Goal: Information Seeking & Learning: Learn about a topic

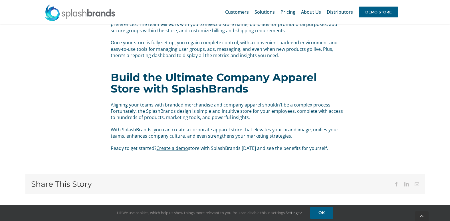
scroll to position [1114, 0]
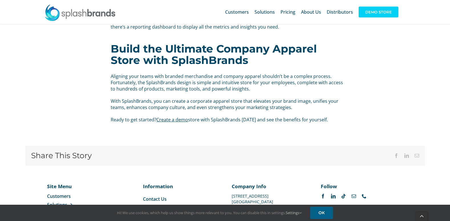
click at [379, 11] on span "DEMO STORE" at bounding box center [379, 12] width 40 height 11
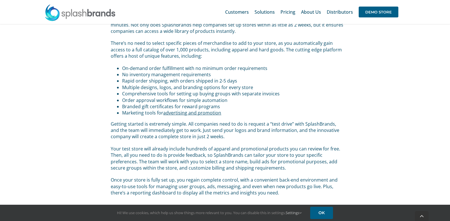
scroll to position [1157, 0]
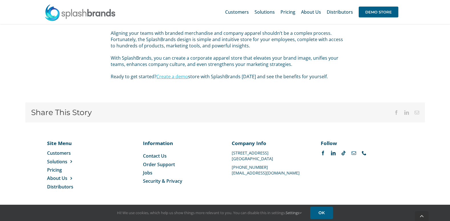
click at [178, 77] on link "Create a demo" at bounding box center [172, 76] width 32 height 6
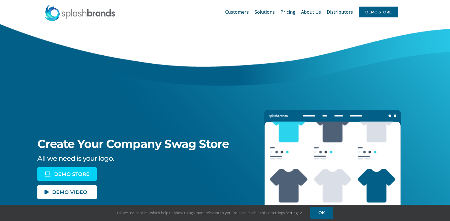
click at [68, 173] on span "DEMO STORE" at bounding box center [71, 174] width 35 height 5
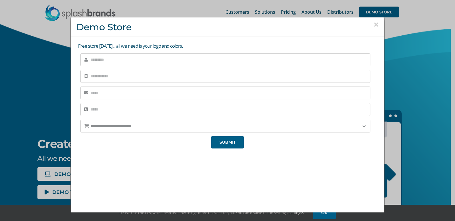
click at [373, 24] on button "×" at bounding box center [375, 24] width 5 height 9
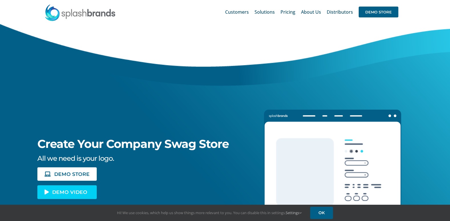
click at [60, 196] on link "DEMO VIDEO" at bounding box center [66, 191] width 59 height 13
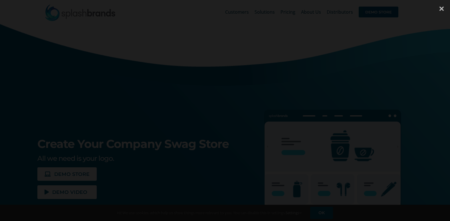
click at [444, 7] on div at bounding box center [441, 8] width 17 height 17
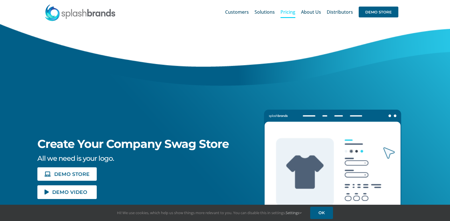
click at [290, 10] on span "Pricing" at bounding box center [288, 12] width 15 height 5
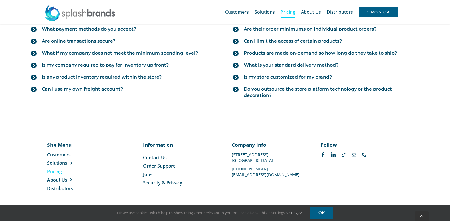
scroll to position [683, 0]
